Goal: Use online tool/utility: Utilize a website feature to perform a specific function

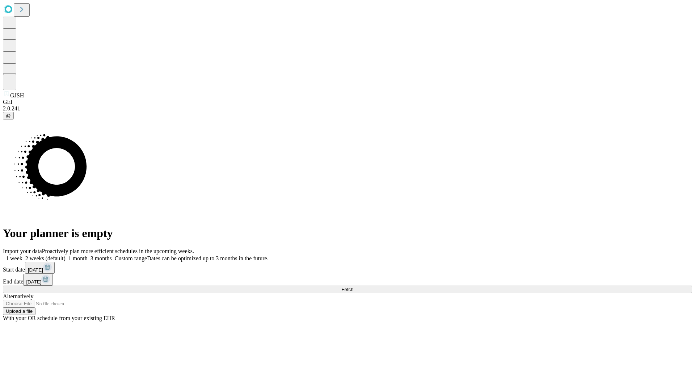
click at [353, 287] on span "Fetch" at bounding box center [348, 289] width 12 height 5
